Goal: Information Seeking & Learning: Learn about a topic

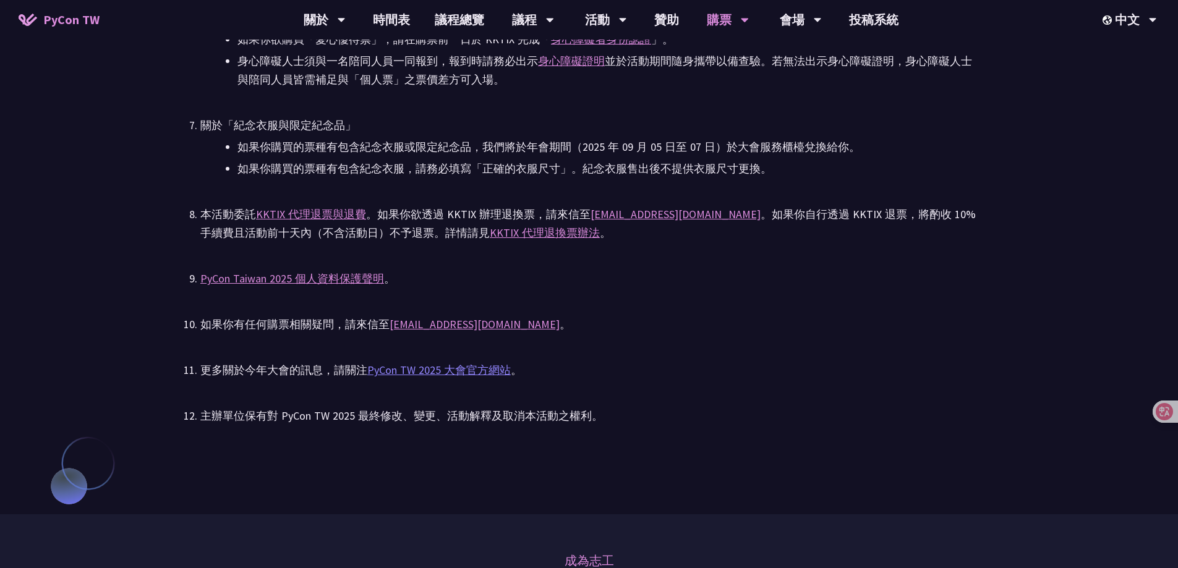
click at [467, 369] on link "PyCon TW 2025 大會官方網站" at bounding box center [439, 370] width 144 height 14
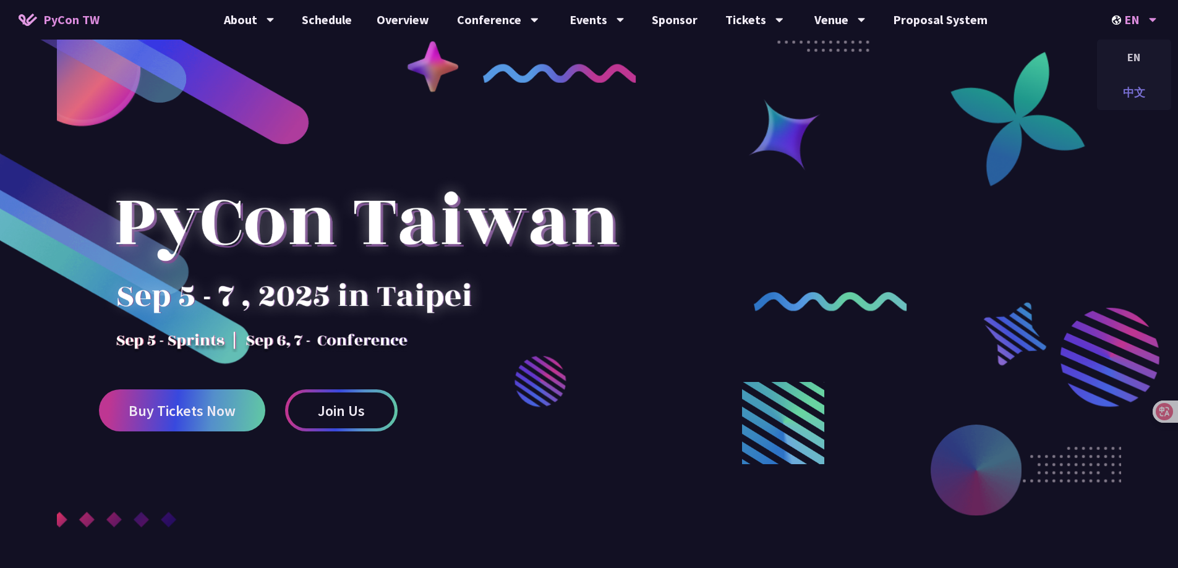
click at [1128, 93] on div "中文" at bounding box center [1134, 92] width 74 height 29
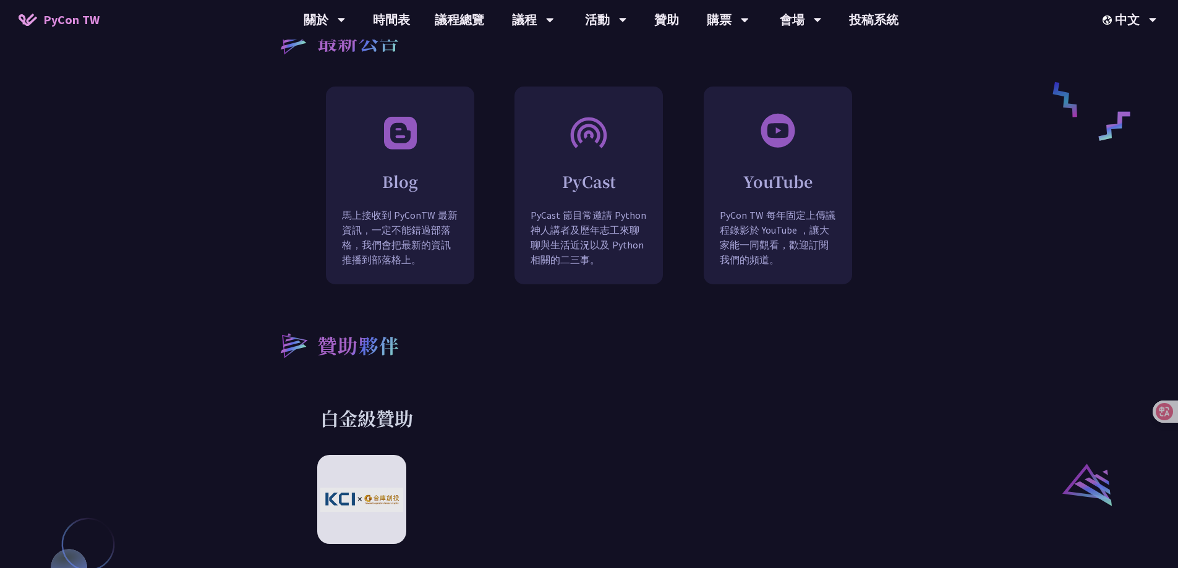
scroll to position [1175, 0]
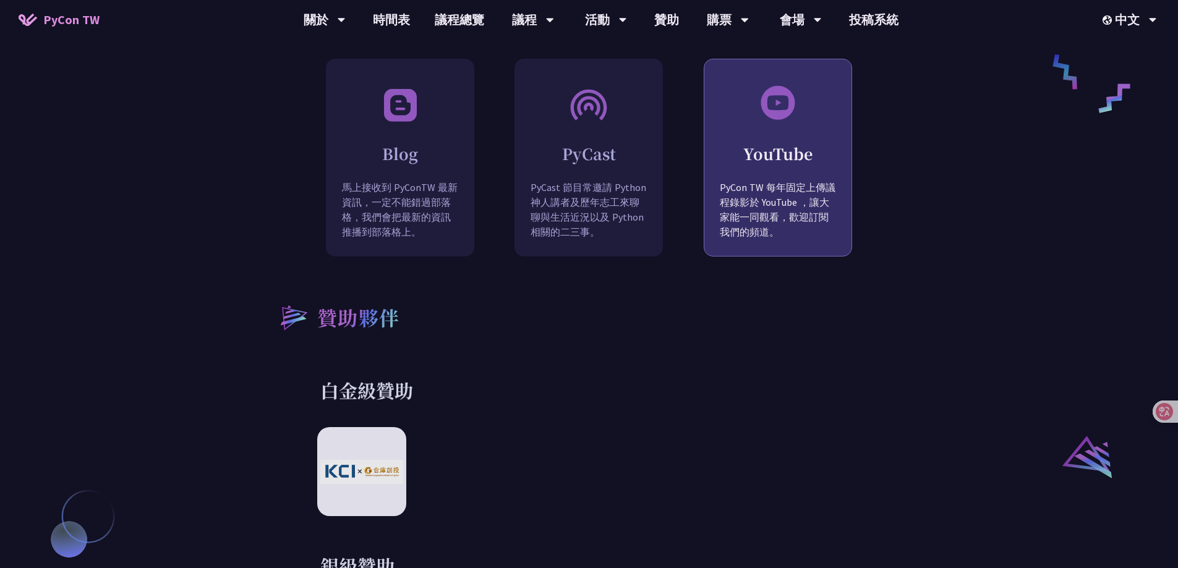
click at [782, 185] on p "PyCon TW 每年固定上傳議程錄影於 YouTube ，讓大家能一同觀看，歡迎訂閱我們的頻道。" at bounding box center [778, 219] width 147 height 78
